Goal: Transaction & Acquisition: Obtain resource

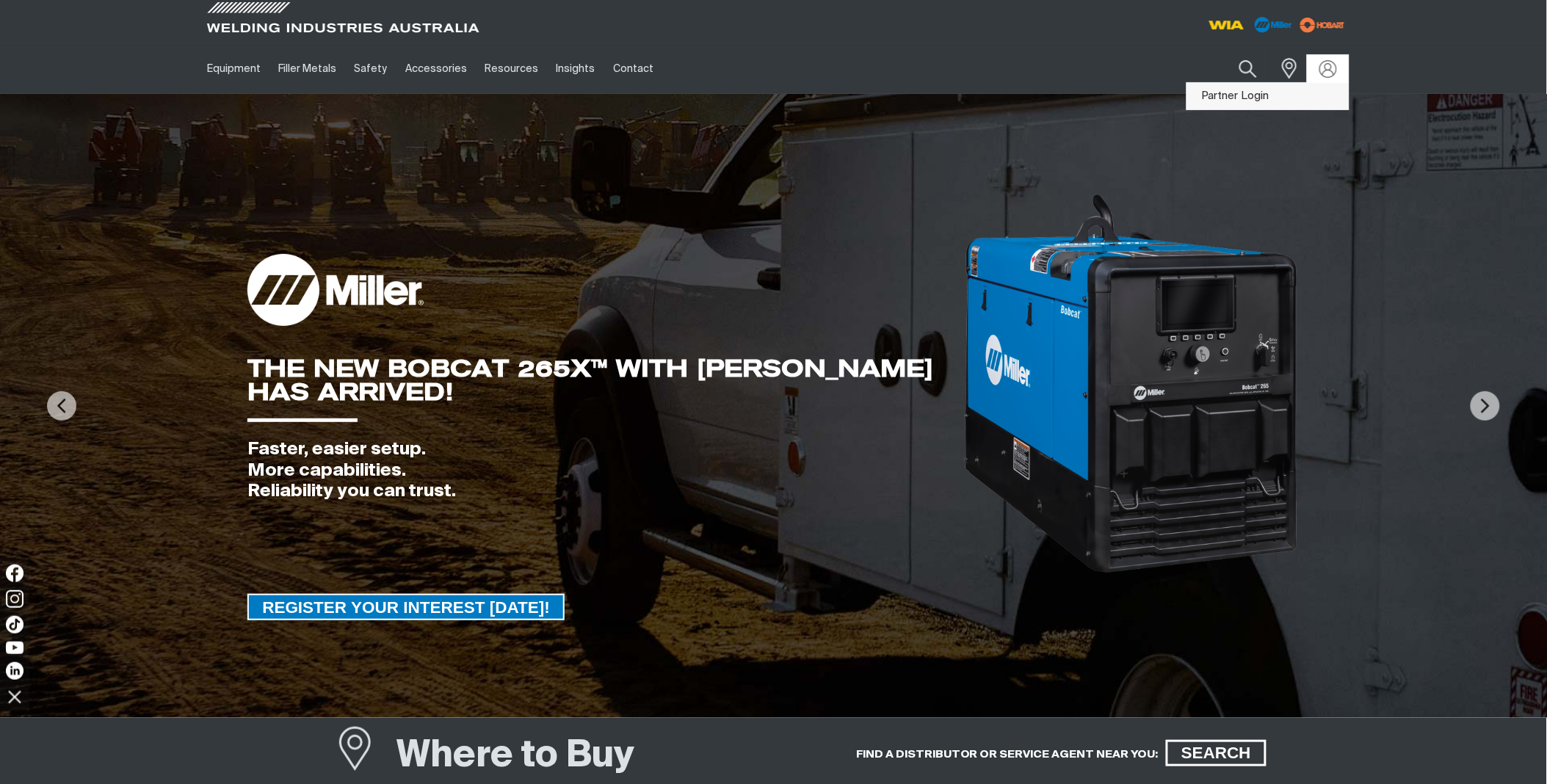
click at [1256, 92] on link "Partner Login" at bounding box center [1268, 97] width 162 height 27
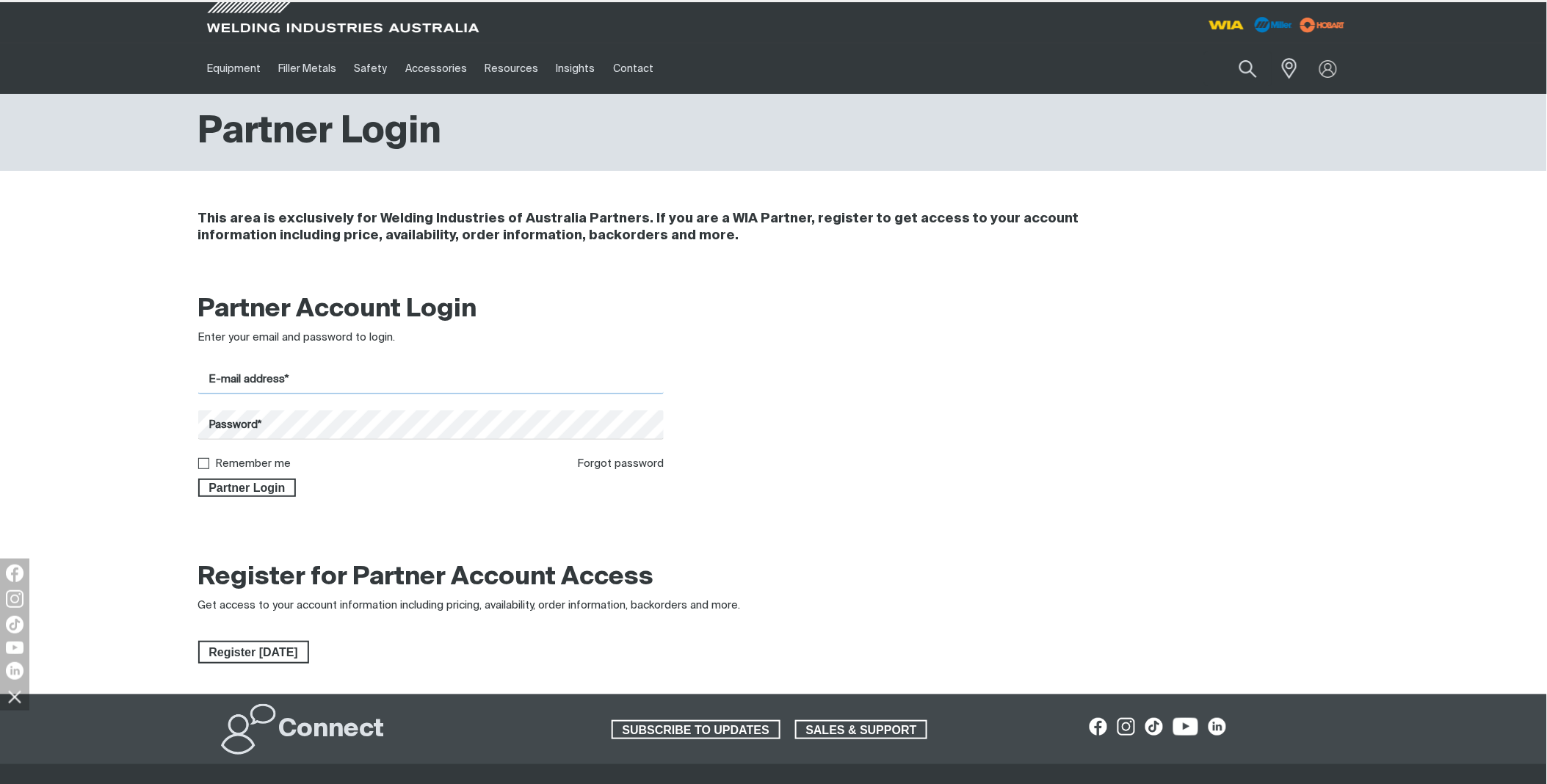
type input "[PERSON_NAME][EMAIL_ADDRESS][DOMAIN_NAME]"
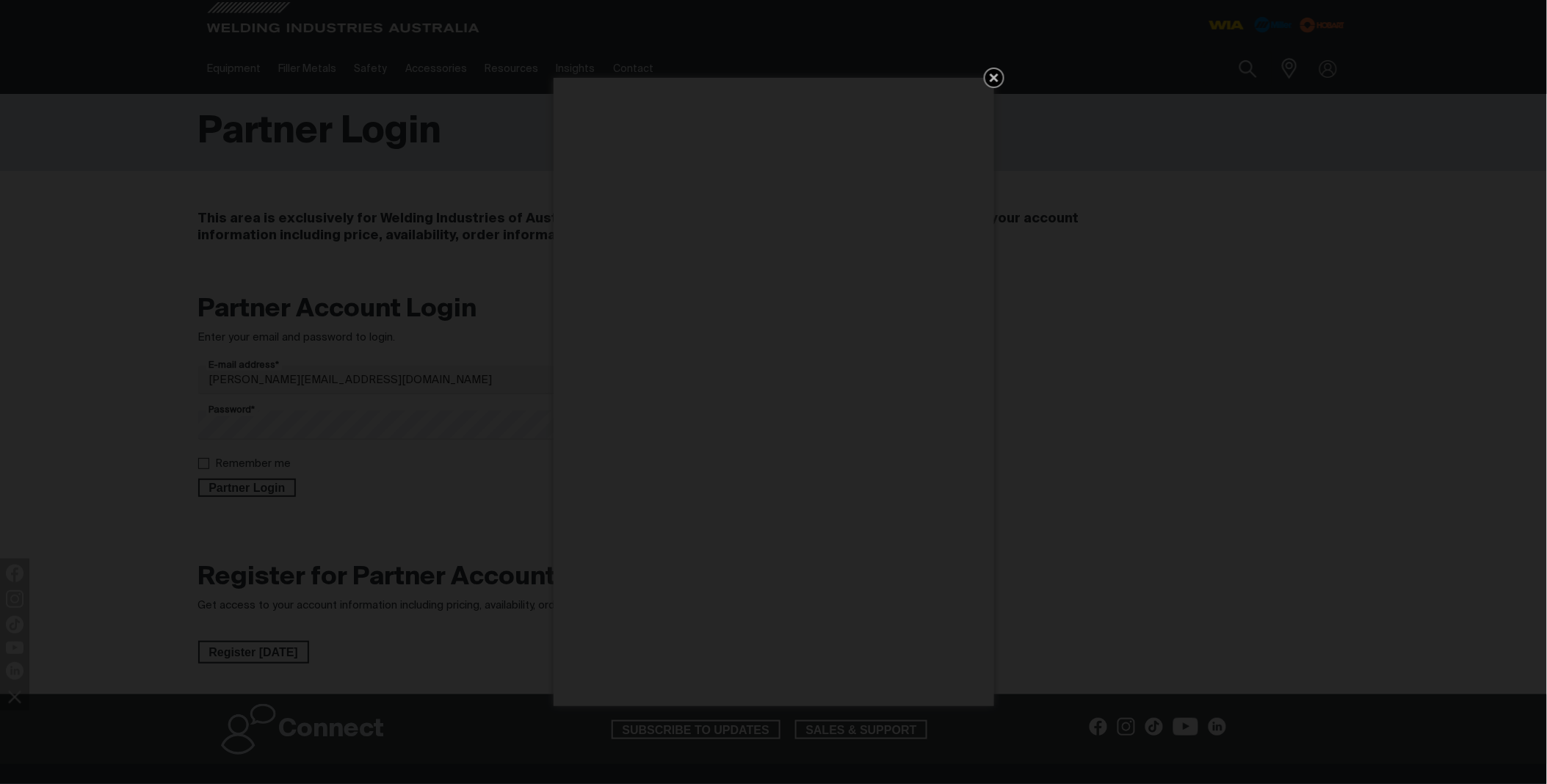
click at [279, 489] on div "Get 5 WIA Welding Guides Free!" at bounding box center [774, 392] width 1547 height 784
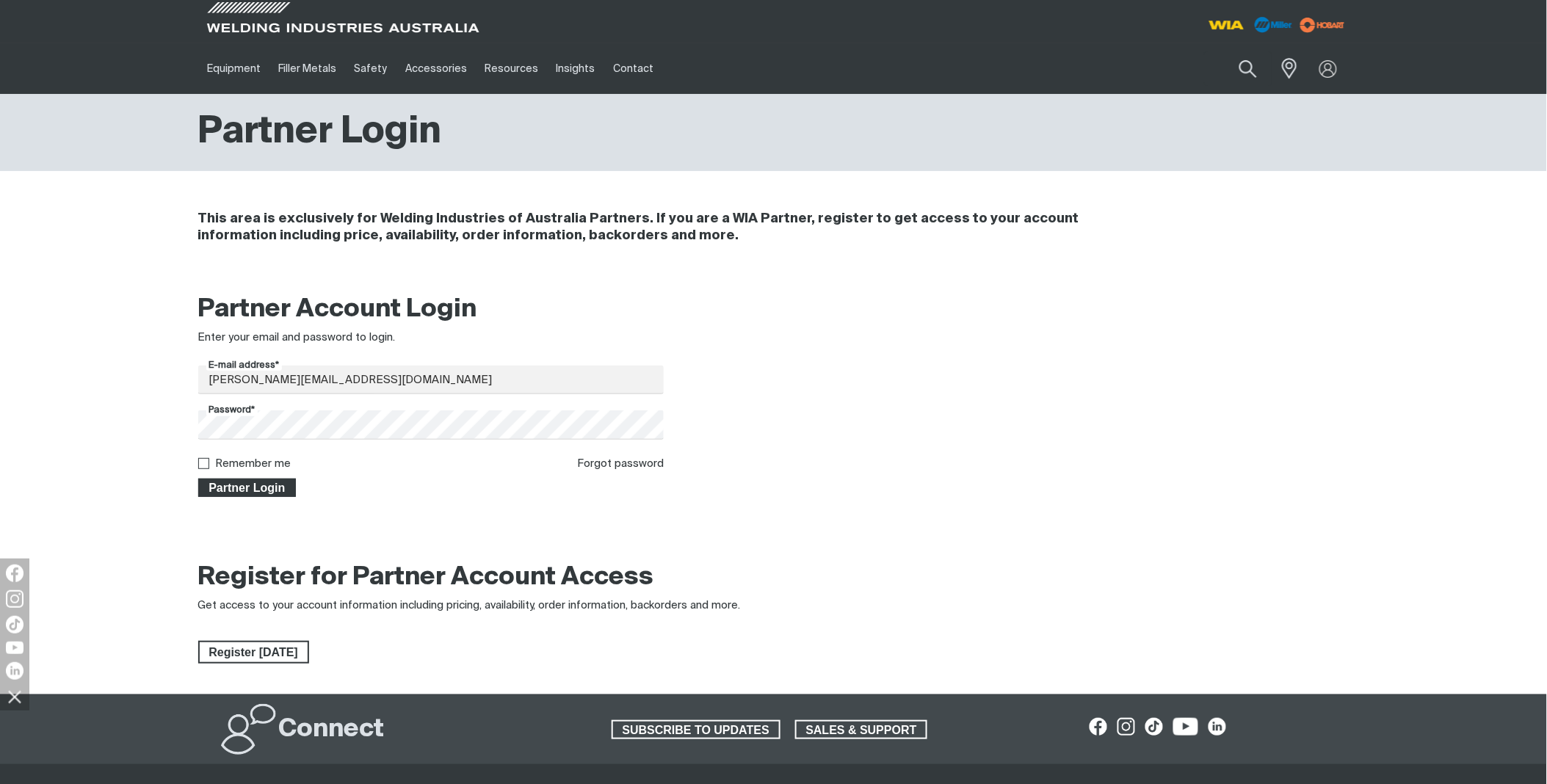
click at [277, 490] on span "Partner Login" at bounding box center [248, 488] width 96 height 19
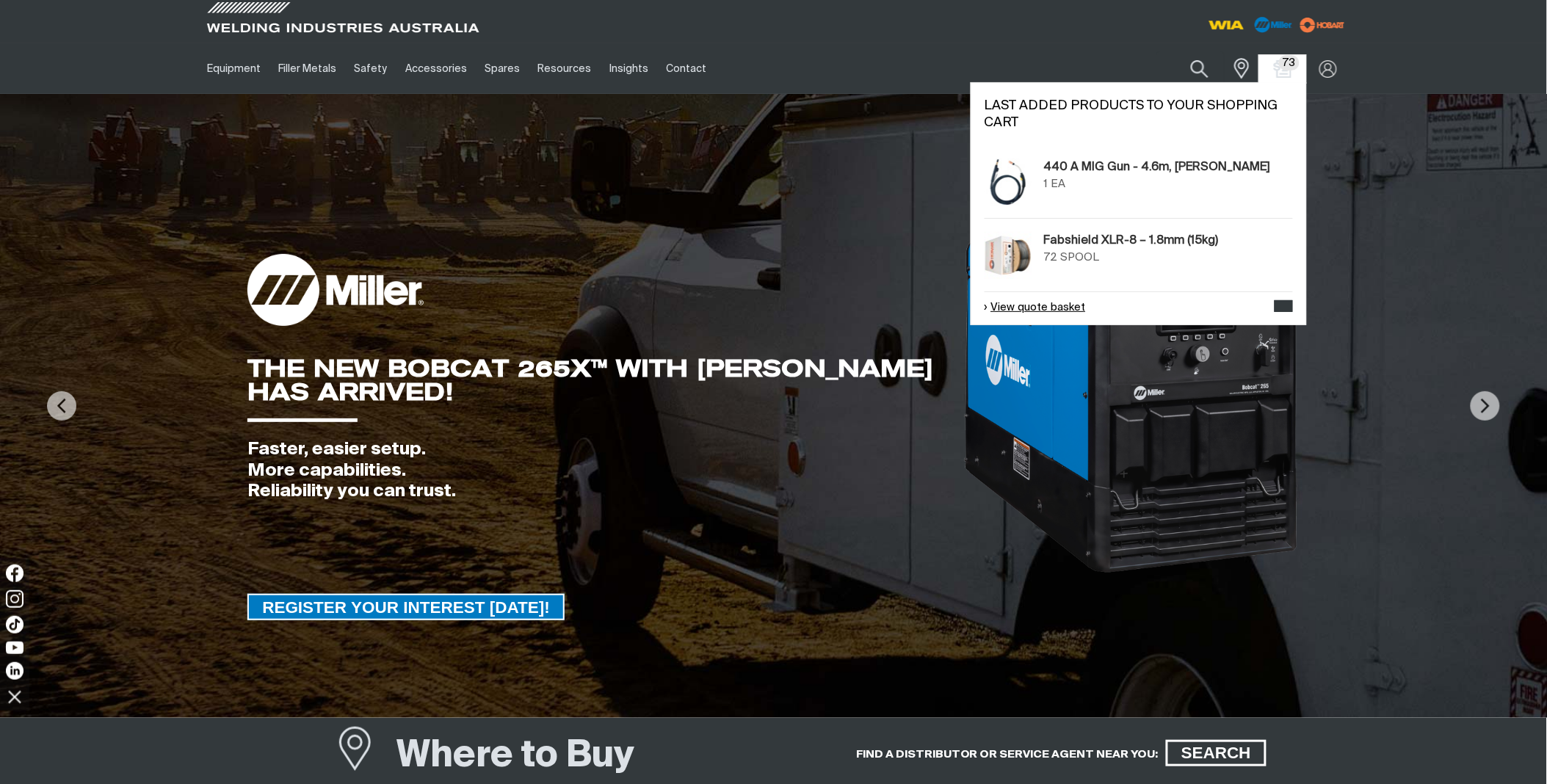
click at [1061, 309] on link "View quote basket" at bounding box center [1035, 308] width 102 height 17
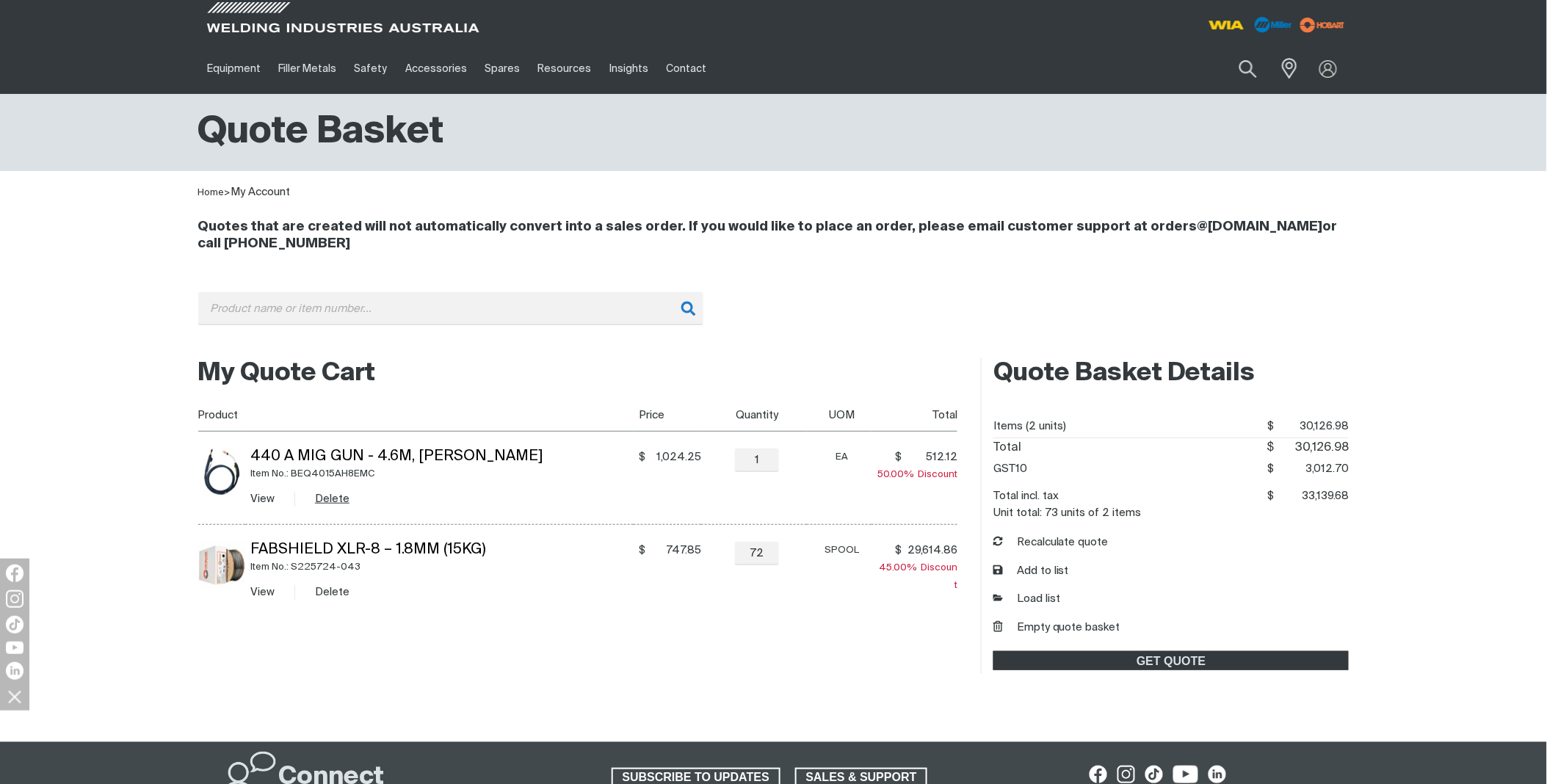
click at [339, 503] on button "Delete" at bounding box center [333, 498] width 35 height 17
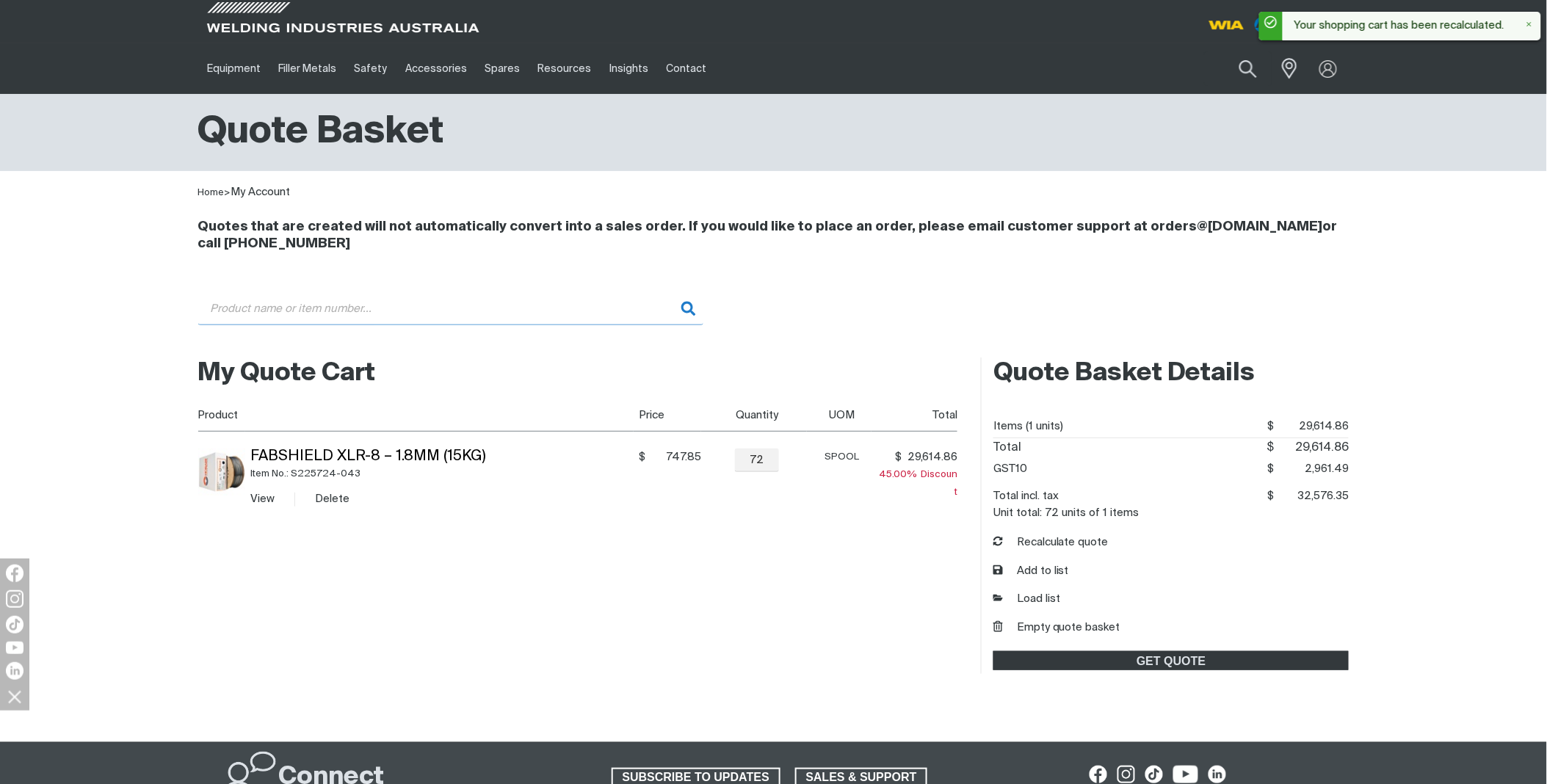
click at [408, 319] on input "Search" at bounding box center [451, 309] width 505 height 33
paste input "MR907732011-2"
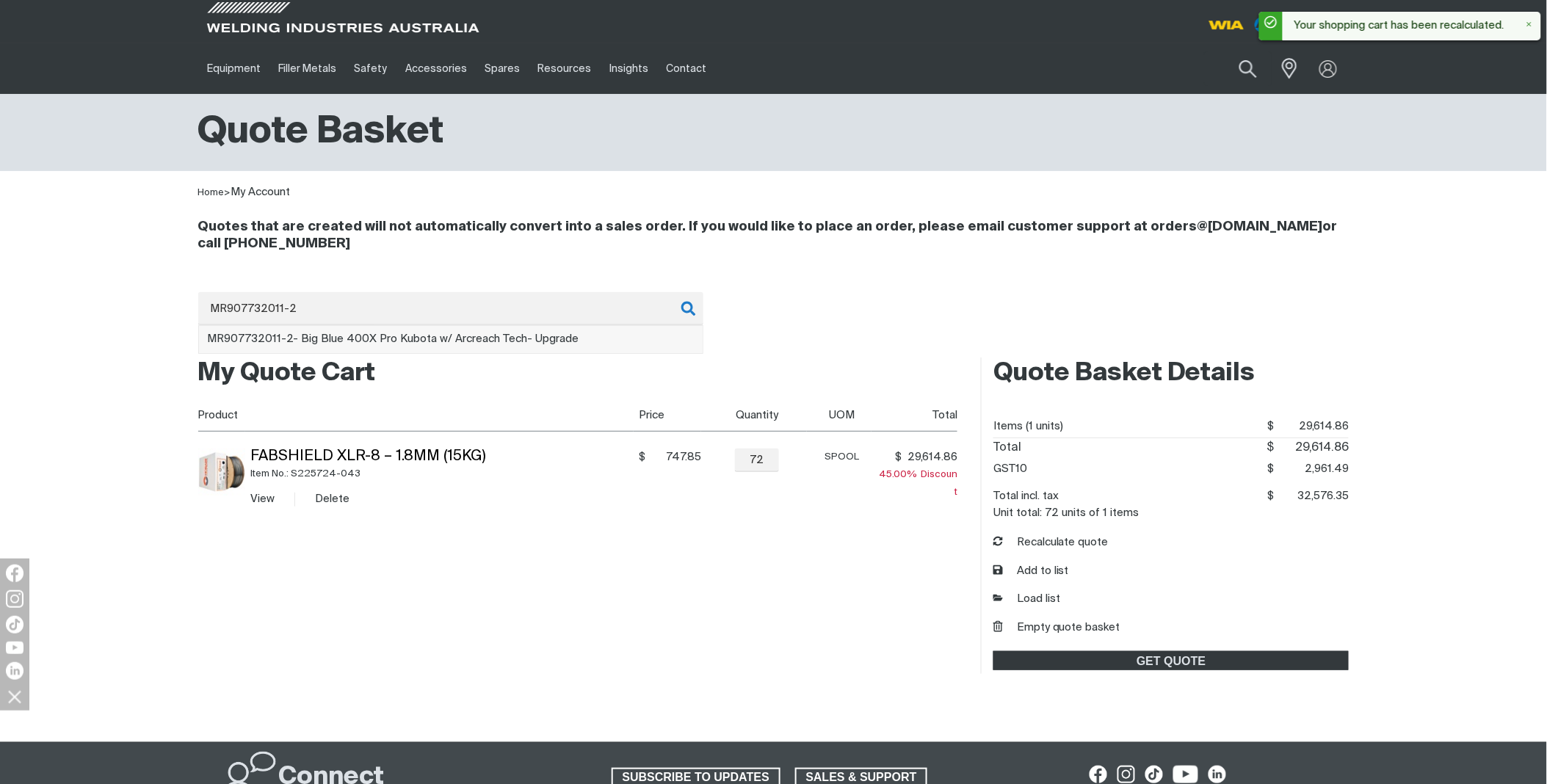
click at [413, 339] on span "MR907732011-2 - Big Blue 400X Pro Kubota w/ Arcreach Tech- Upgrade" at bounding box center [394, 338] width 371 height 11
type input "MR907732011-2 - Big Blue 400X Pro Kubota w/ Arcreach Tech- Upgrade"
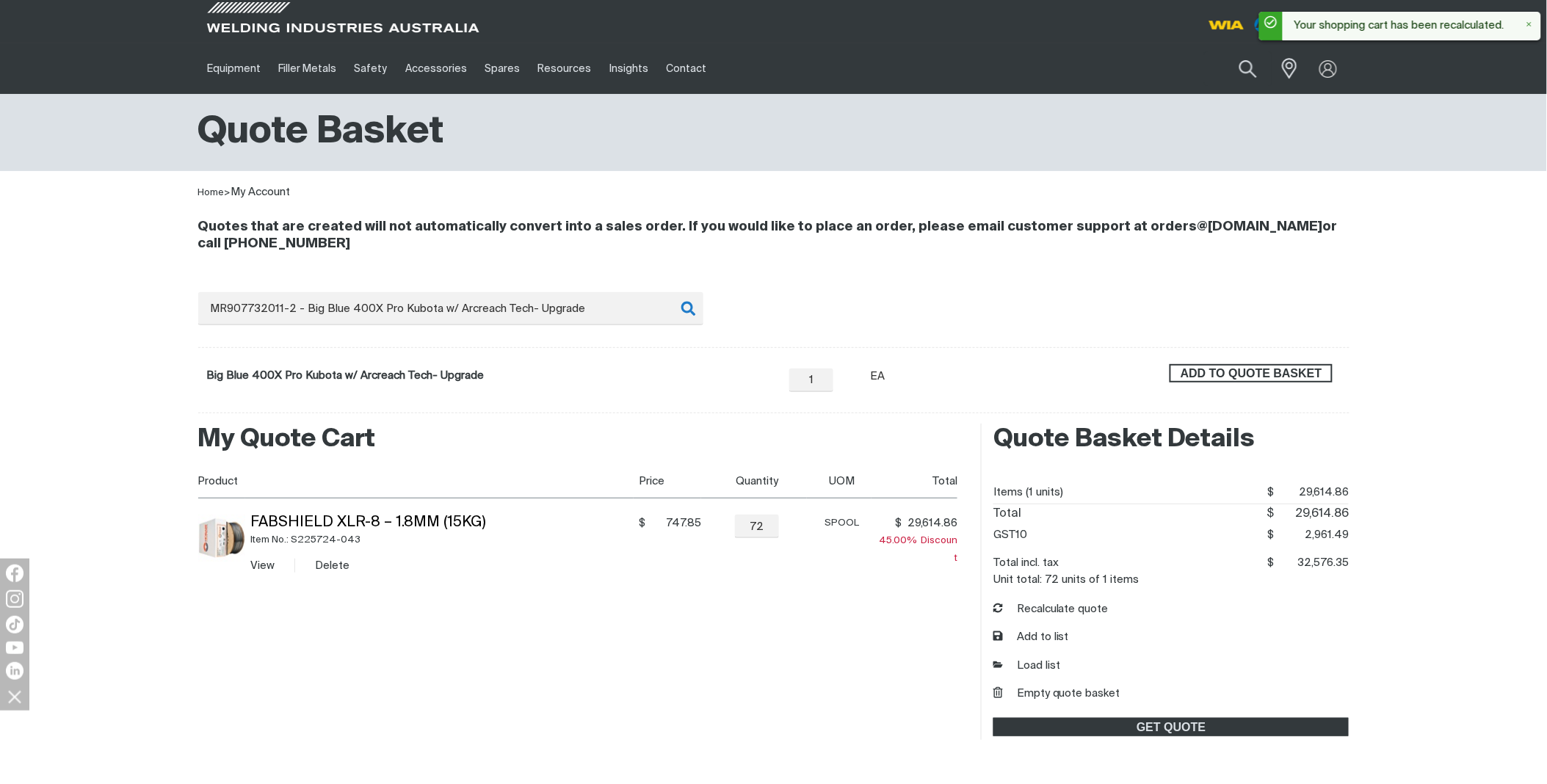
click at [1197, 373] on span "ADD TO QUOTE BASKET" at bounding box center [1251, 373] width 160 height 19
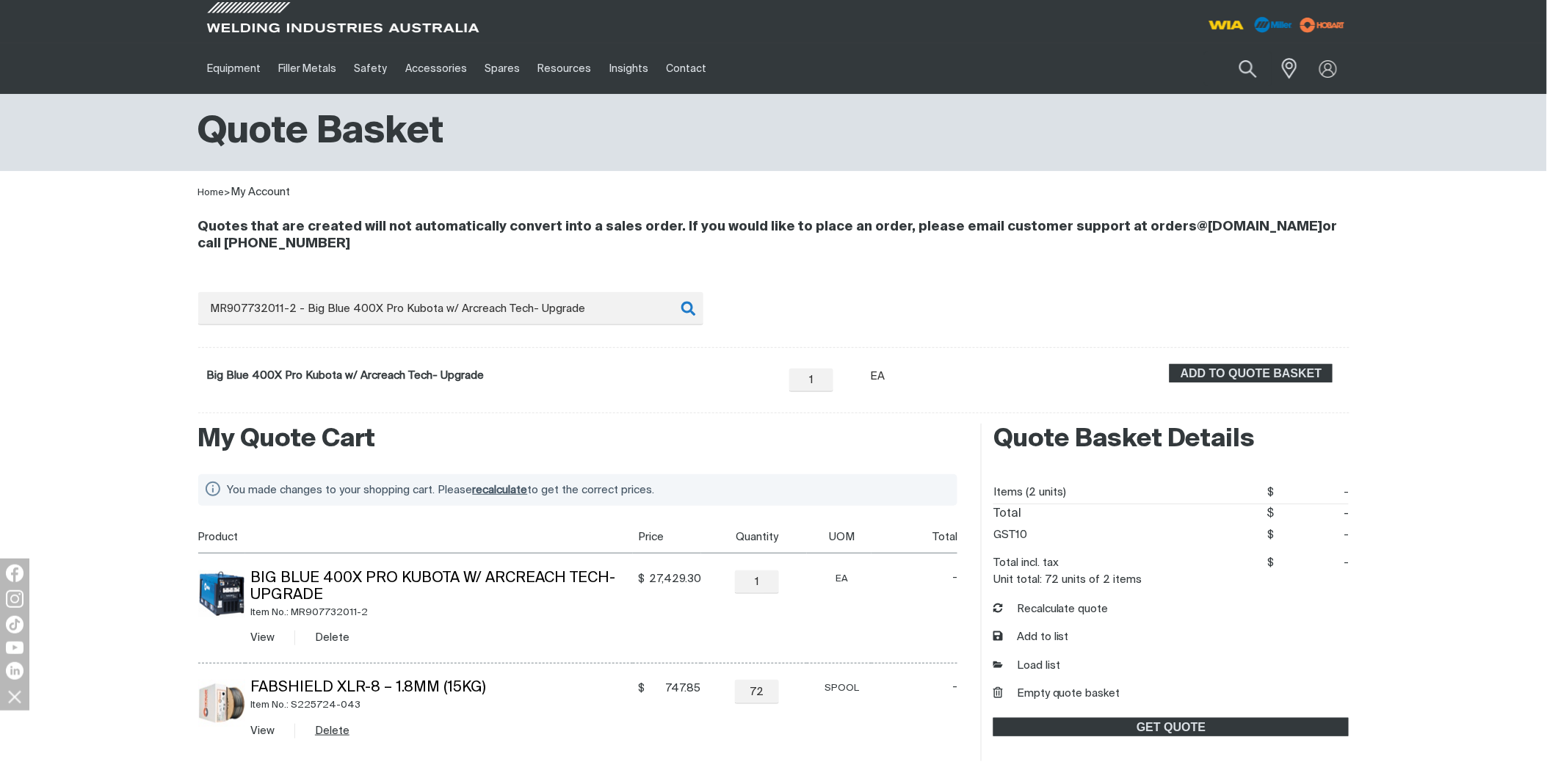
click at [324, 734] on button "Delete" at bounding box center [333, 730] width 35 height 17
